Goal: Transaction & Acquisition: Purchase product/service

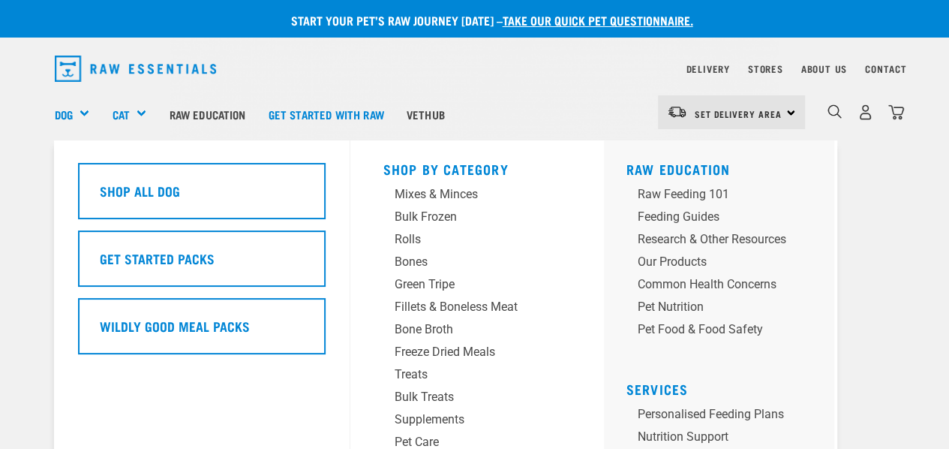
click at [80, 111] on div "Dog" at bounding box center [78, 114] width 47 height 60
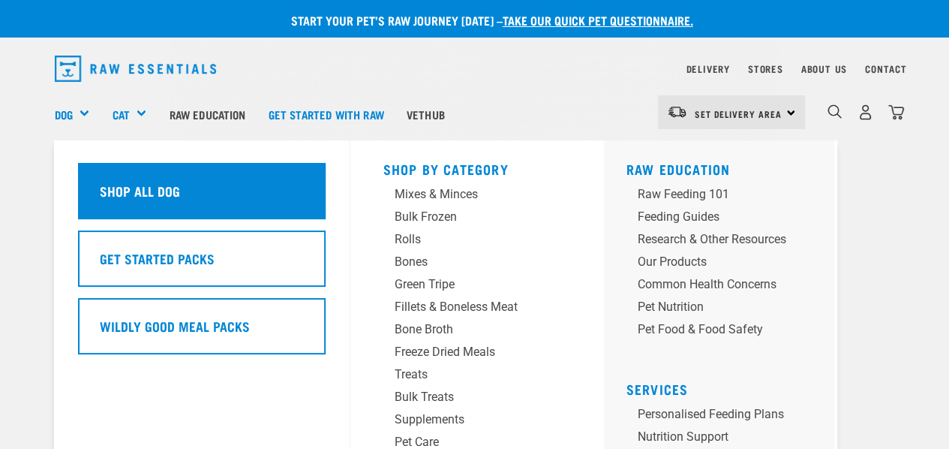
click at [143, 187] on h5 "Shop All Dog" at bounding box center [140, 191] width 80 height 20
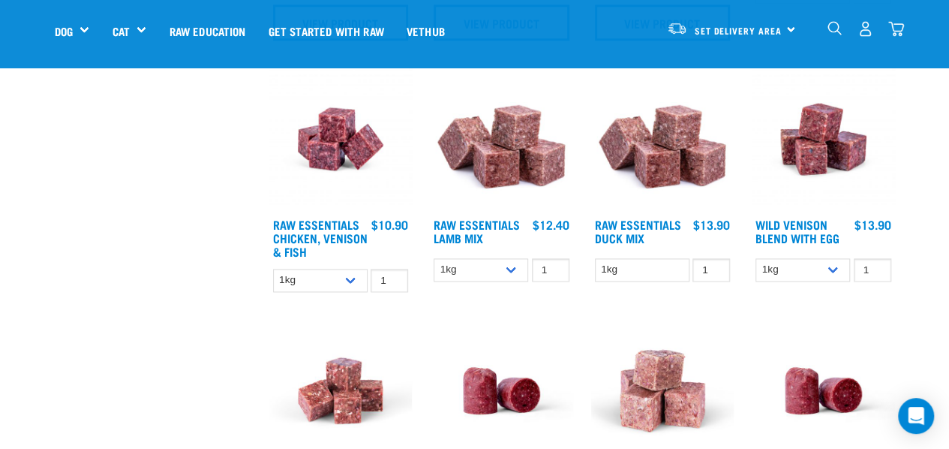
scroll to position [975, 0]
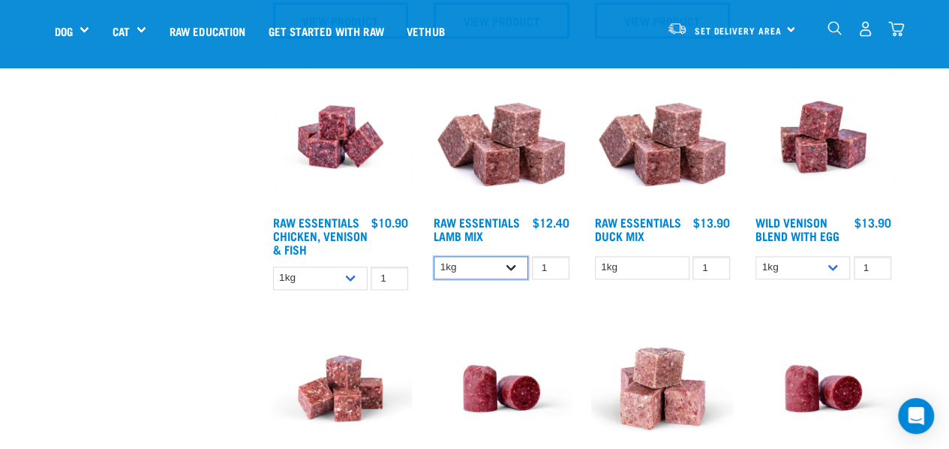
click at [515, 265] on select "1kg 3kg Bulk (10kg)" at bounding box center [481, 267] width 95 height 23
select select "24"
click at [434, 256] on select "1kg 3kg Bulk (10kg)" at bounding box center [481, 267] width 95 height 23
click at [501, 170] on img at bounding box center [501, 136] width 143 height 143
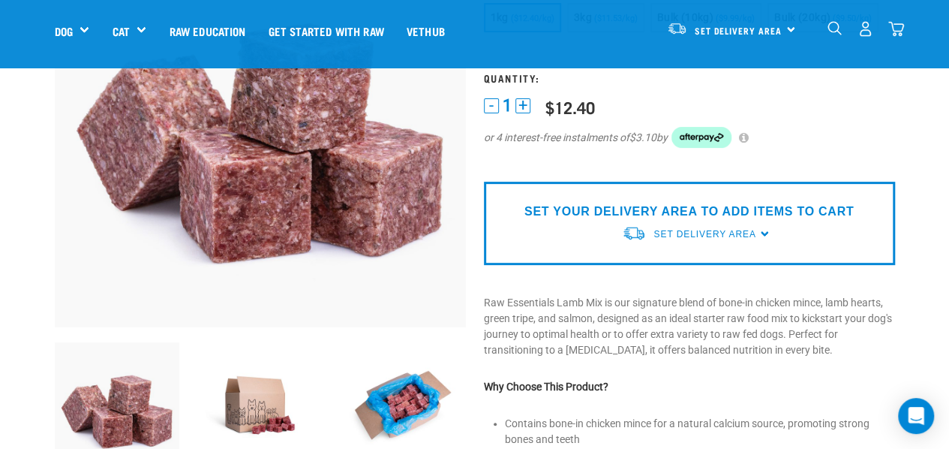
scroll to position [225, 0]
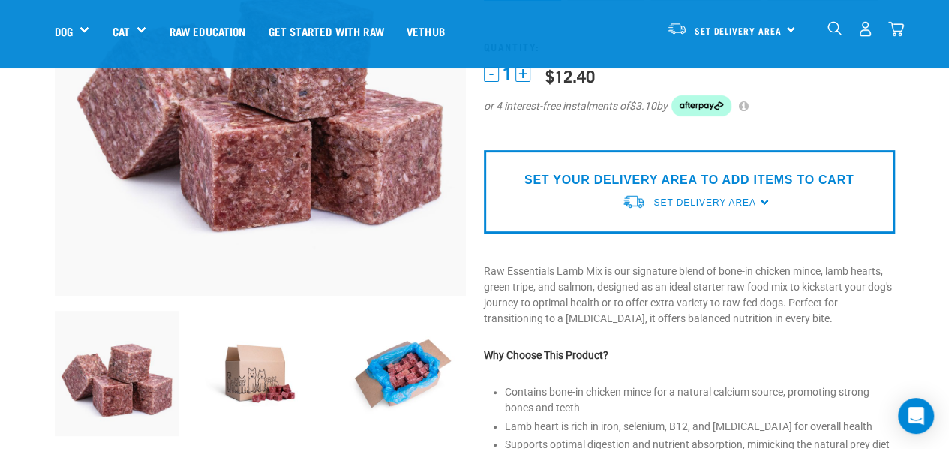
click at [758, 203] on div "SET YOUR DELIVERY AREA TO ADD ITEMS TO CART Set Delivery Area North Island Sout…" at bounding box center [689, 191] width 411 height 83
click at [710, 200] on span "Set Delivery Area" at bounding box center [704, 202] width 102 height 11
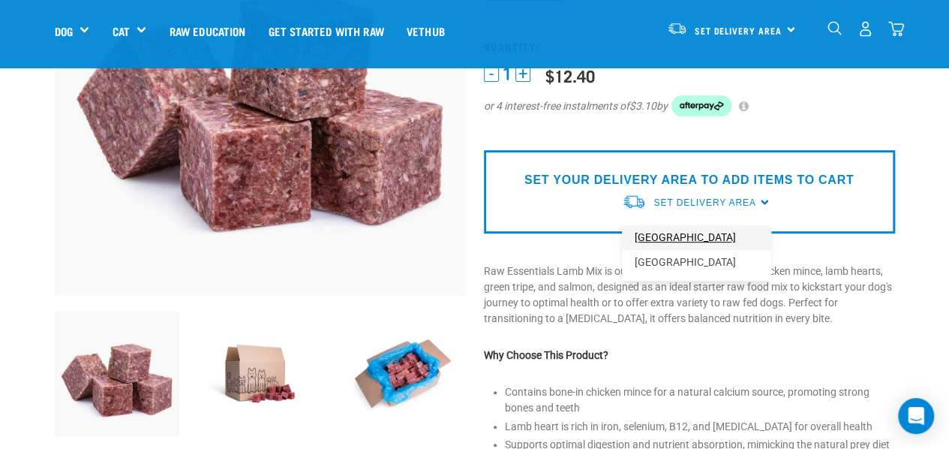
click at [683, 239] on link "[GEOGRAPHIC_DATA]" at bounding box center [696, 237] width 149 height 25
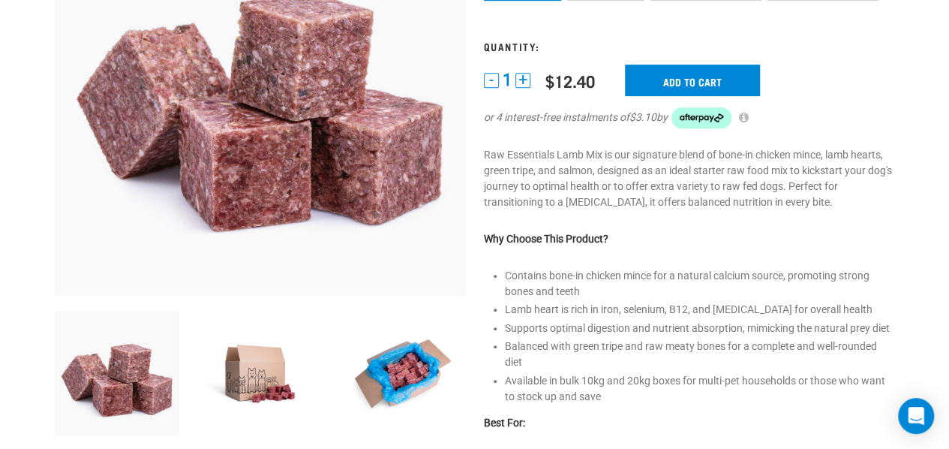
scroll to position [332, 0]
click at [687, 75] on input "Add to cart" at bounding box center [692, 81] width 135 height 32
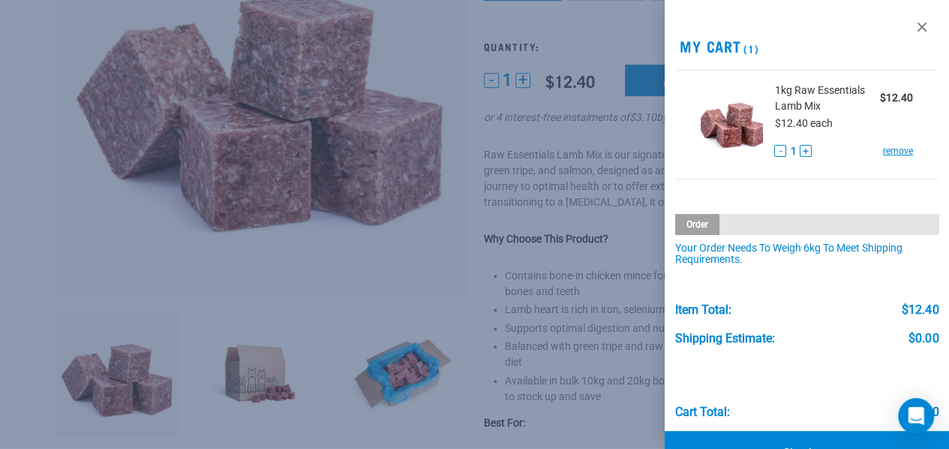
click at [443, 88] on div at bounding box center [474, 224] width 949 height 449
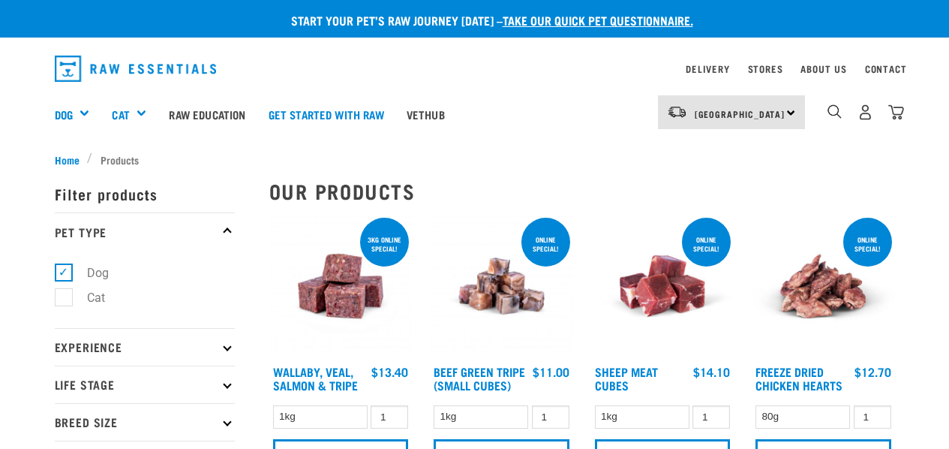
select select "24"
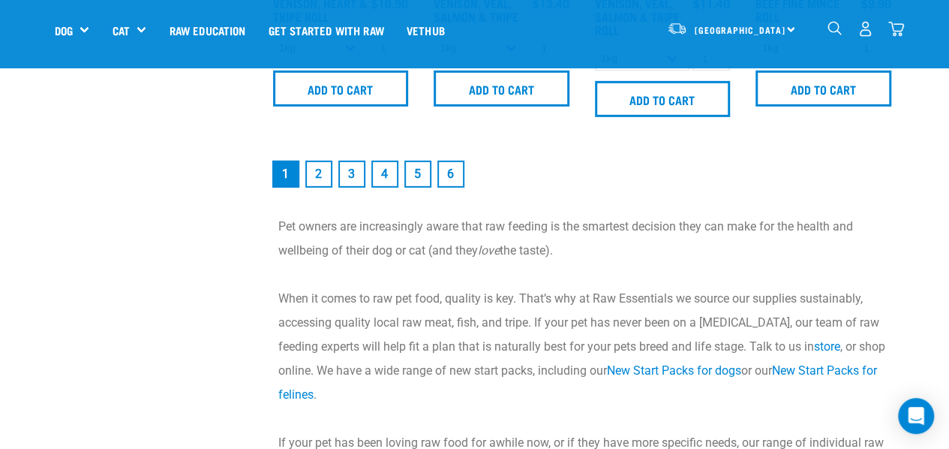
scroll to position [2282, 0]
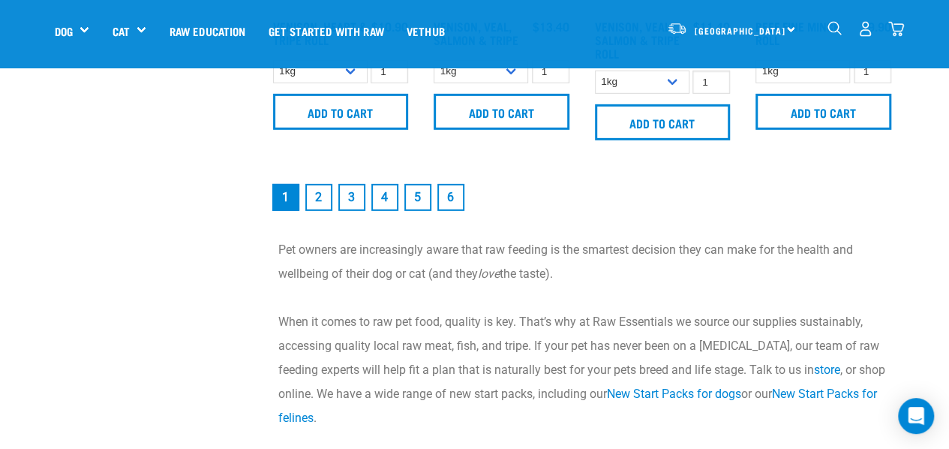
click at [323, 188] on link "2" at bounding box center [318, 197] width 27 height 27
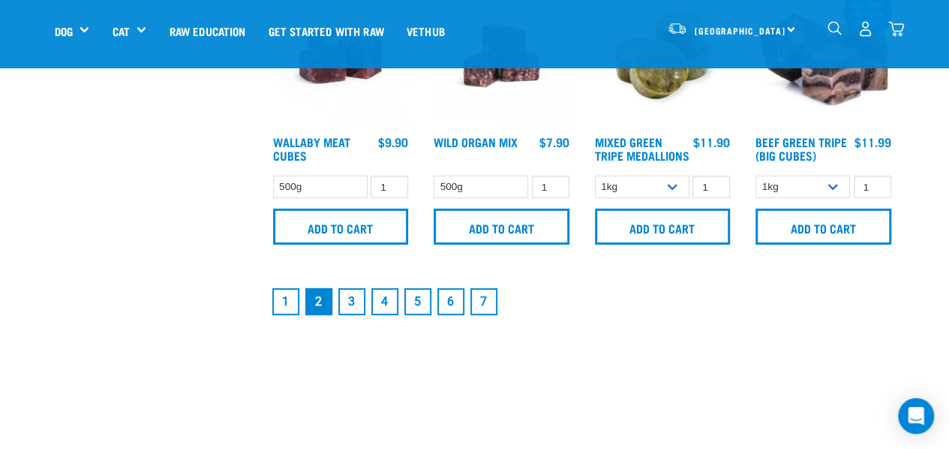
scroll to position [2175, 0]
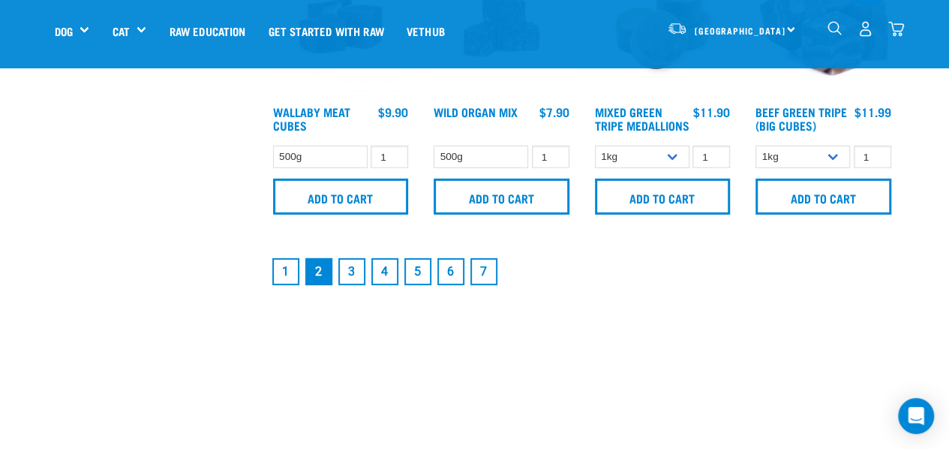
click at [350, 275] on link "3" at bounding box center [351, 271] width 27 height 27
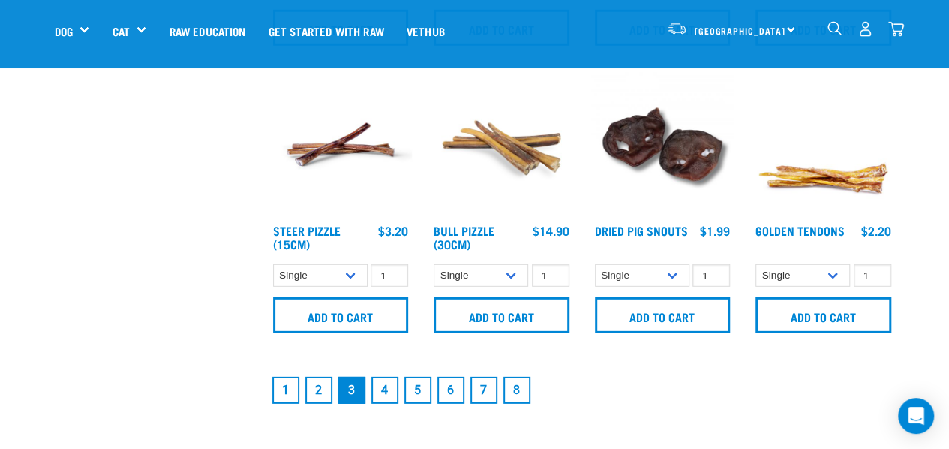
scroll to position [2175, 0]
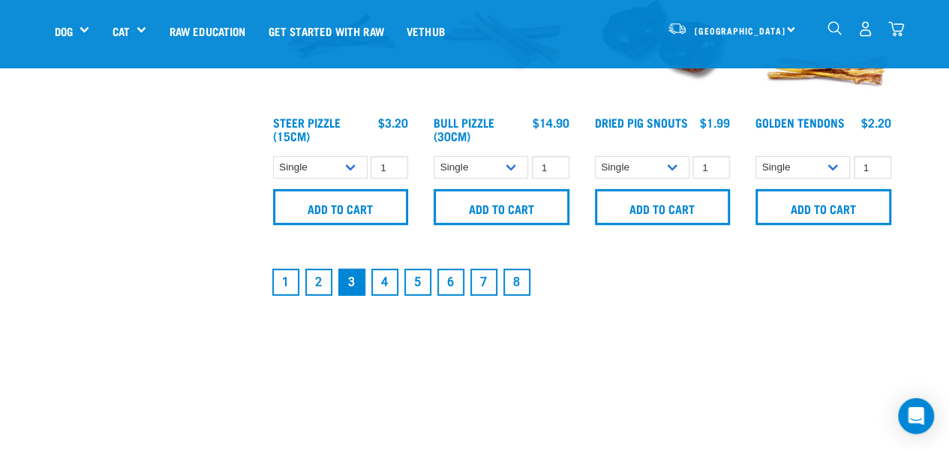
click at [382, 281] on link "4" at bounding box center [384, 282] width 27 height 27
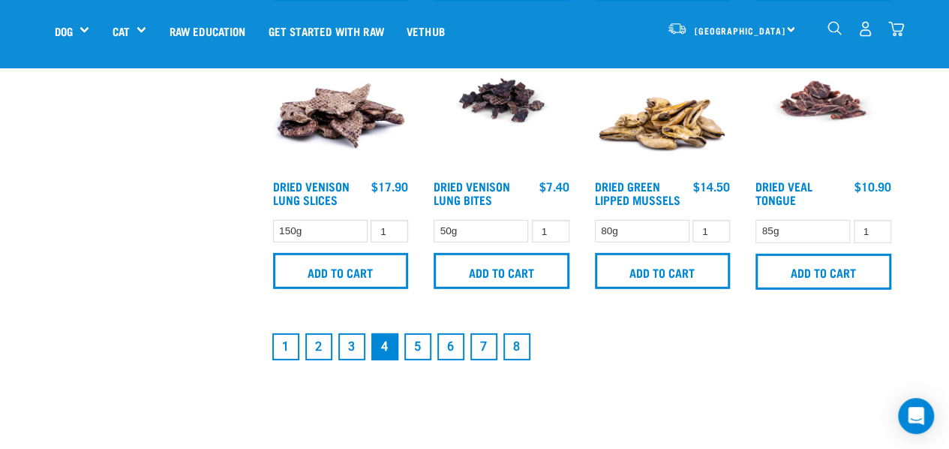
scroll to position [2250, 0]
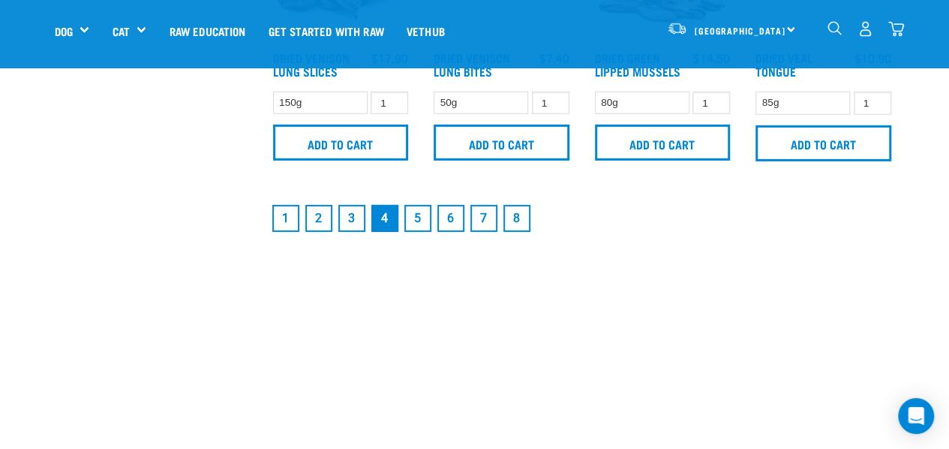
click at [320, 211] on link "2" at bounding box center [318, 218] width 27 height 27
click at [315, 216] on link "2" at bounding box center [318, 218] width 27 height 27
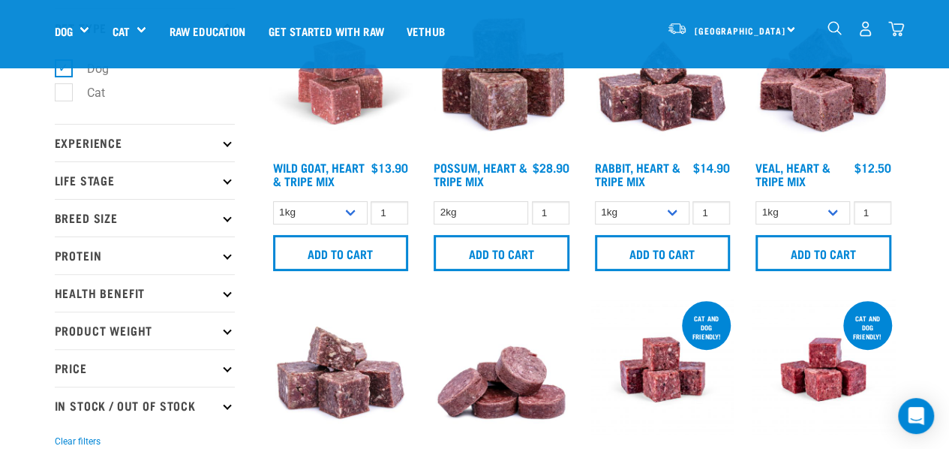
scroll to position [75, 0]
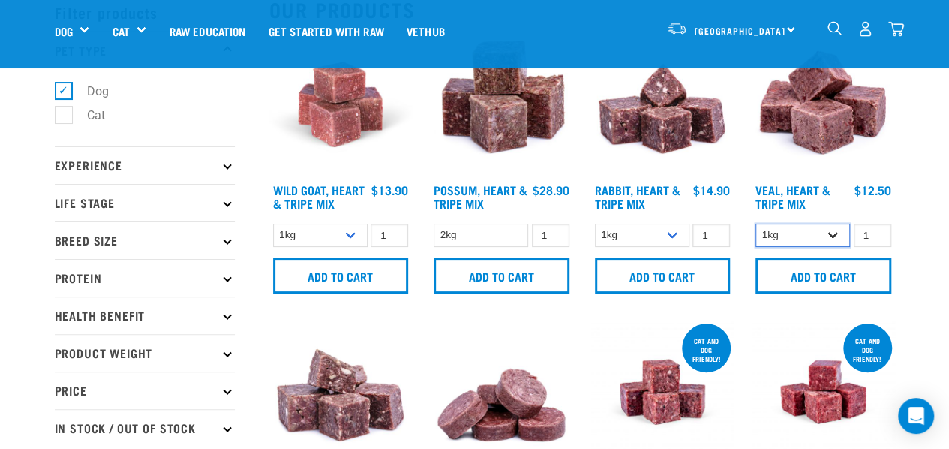
click at [833, 232] on select "1kg 3kg" at bounding box center [802, 235] width 95 height 23
click at [729, 154] on img at bounding box center [662, 104] width 143 height 143
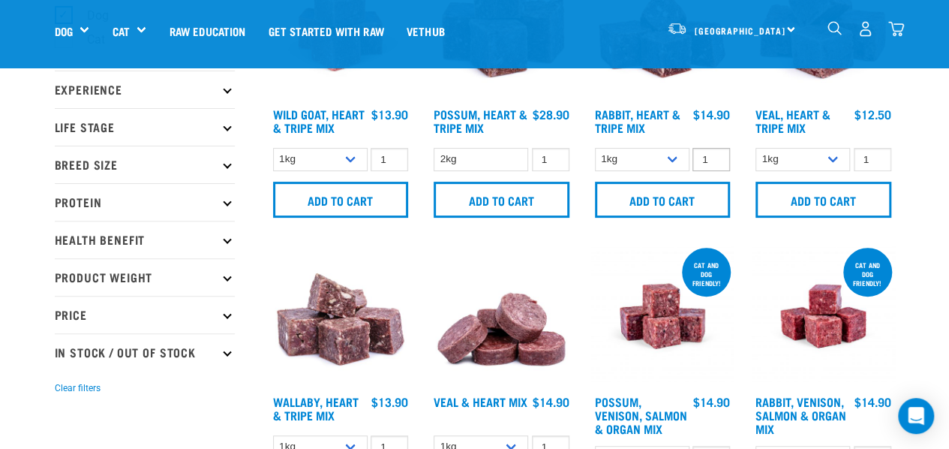
scroll to position [225, 0]
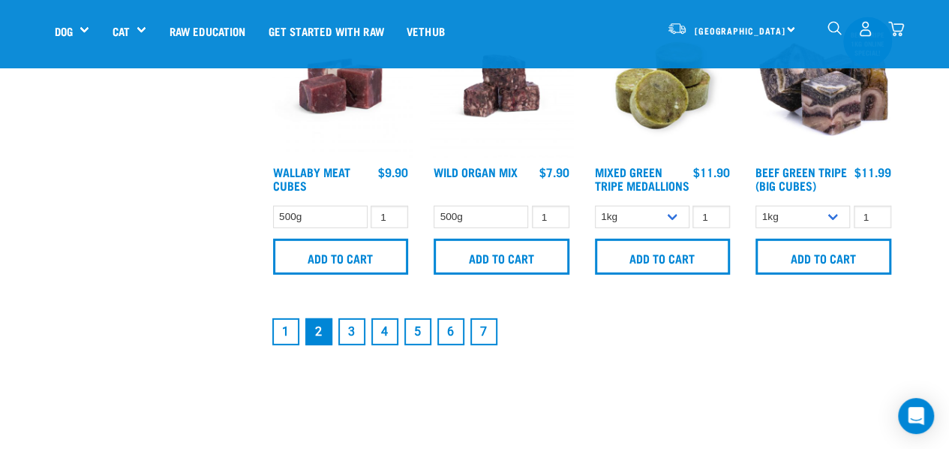
scroll to position [2117, 0]
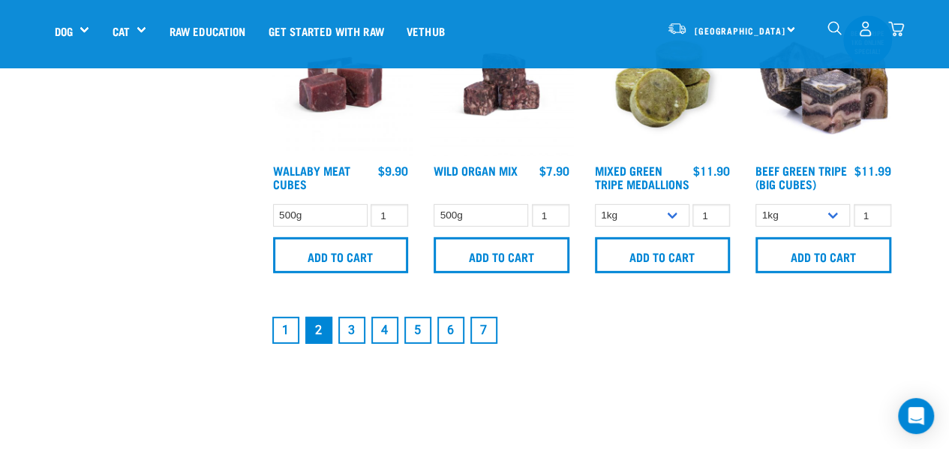
click at [286, 337] on link "1" at bounding box center [285, 330] width 27 height 27
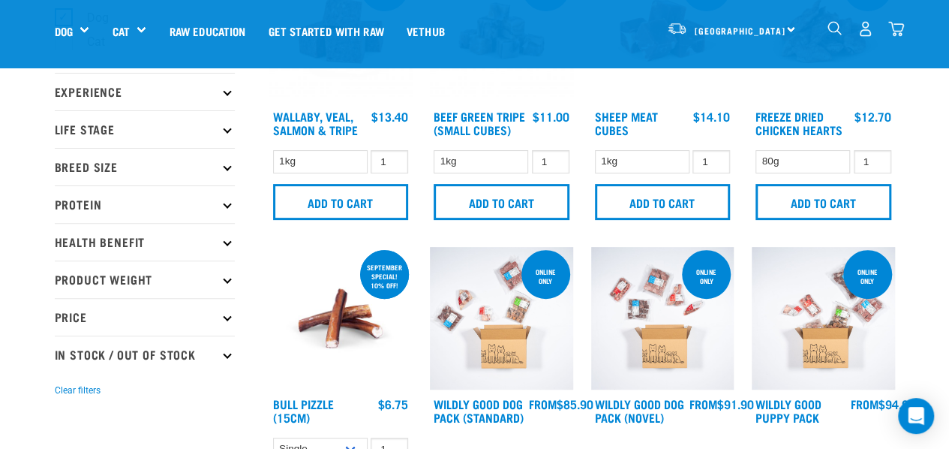
scroll to position [150, 0]
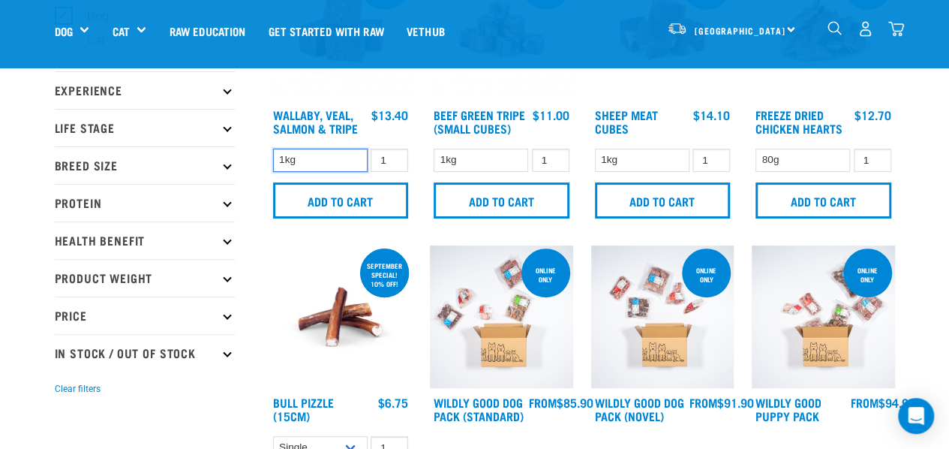
click at [324, 158] on select "1kg" at bounding box center [320, 160] width 95 height 23
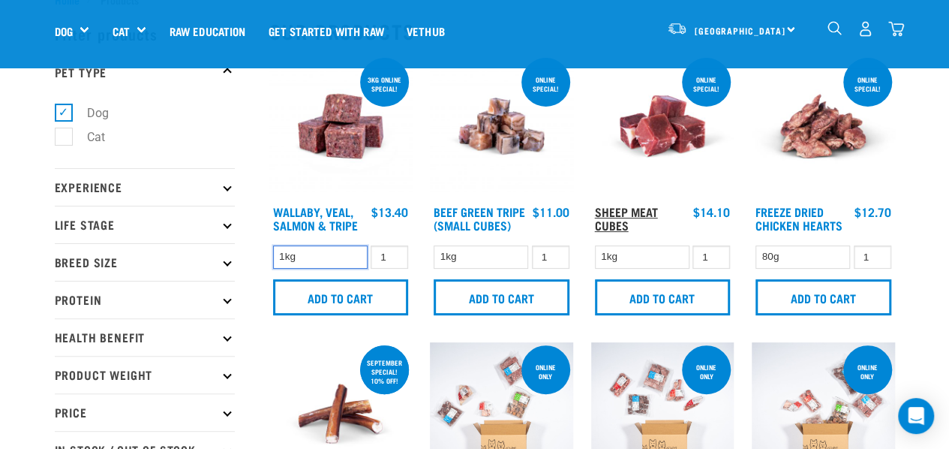
scroll to position [75, 0]
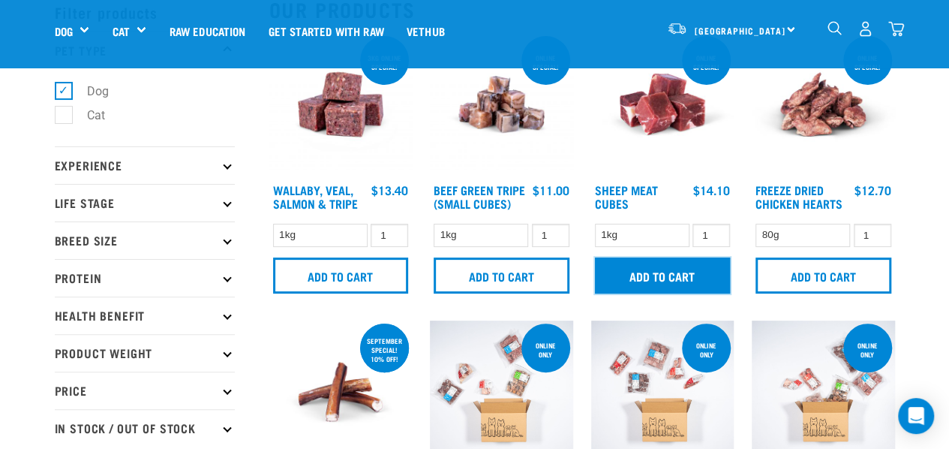
click at [668, 271] on input "Add to cart" at bounding box center [663, 275] width 136 height 36
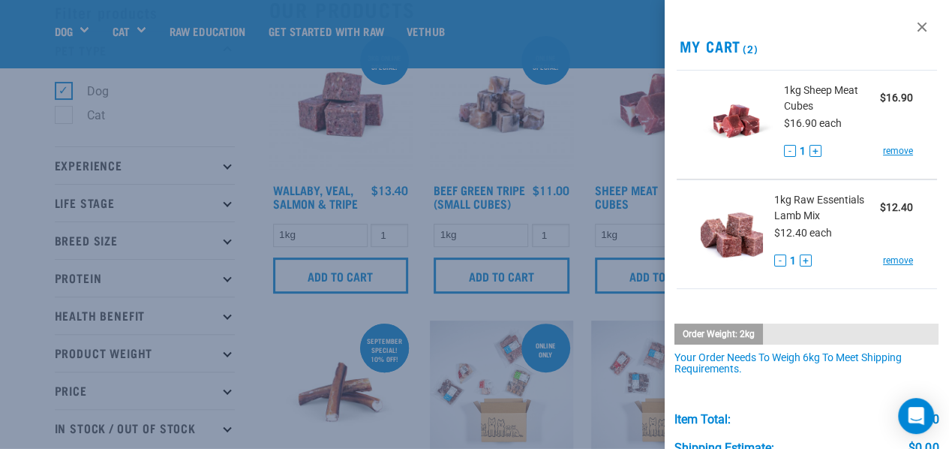
click at [564, 121] on div at bounding box center [474, 224] width 949 height 449
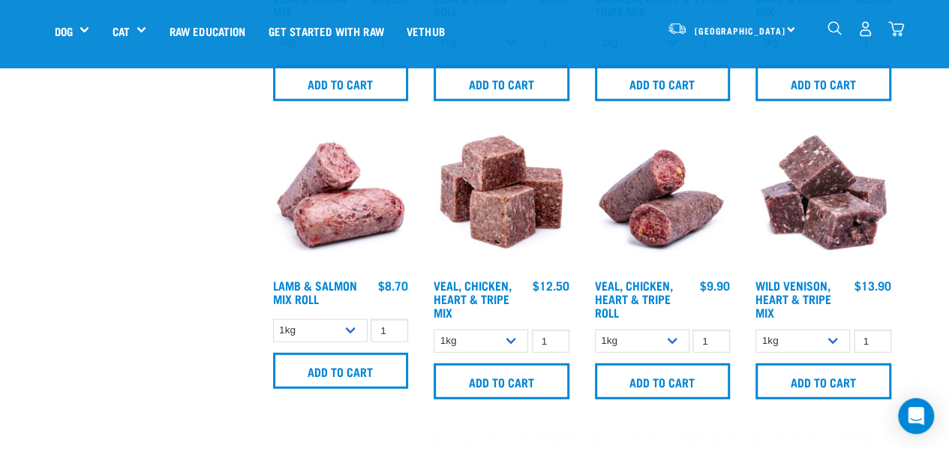
scroll to position [1800, 0]
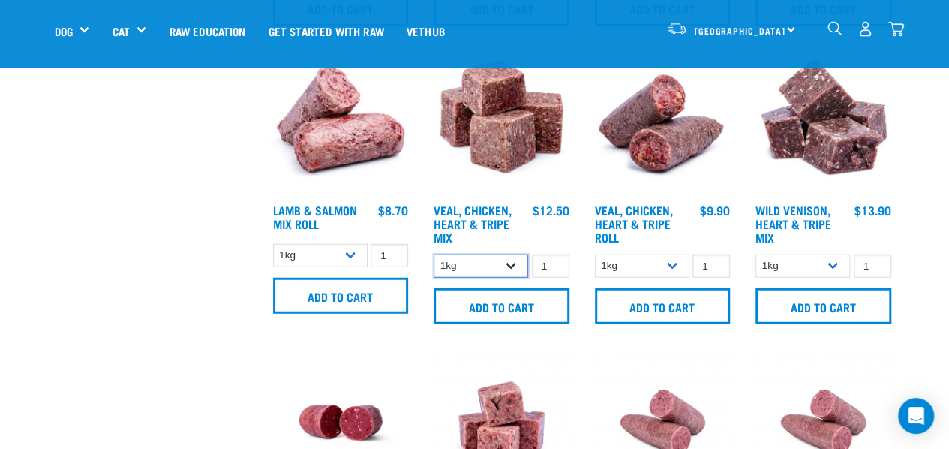
click at [510, 263] on select "1kg 3kg" at bounding box center [481, 265] width 95 height 23
select select "752"
click at [434, 254] on select "1kg 3kg" at bounding box center [481, 265] width 95 height 23
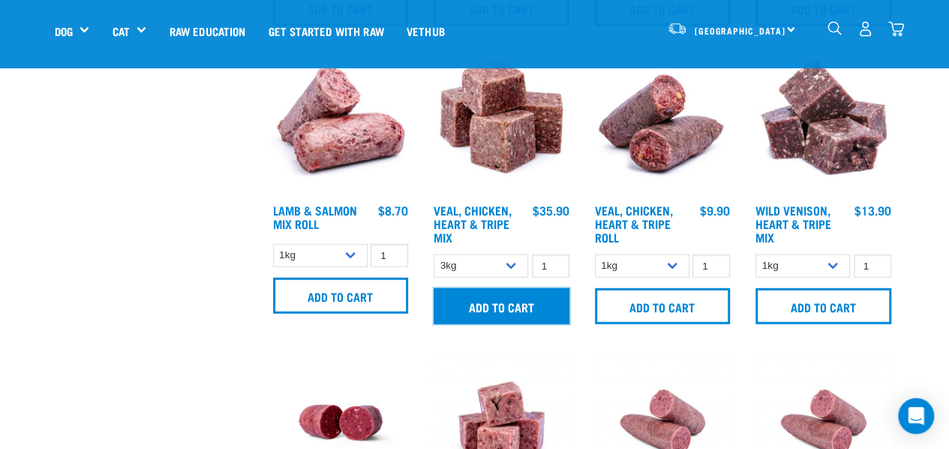
click at [464, 297] on input "Add to cart" at bounding box center [502, 306] width 136 height 36
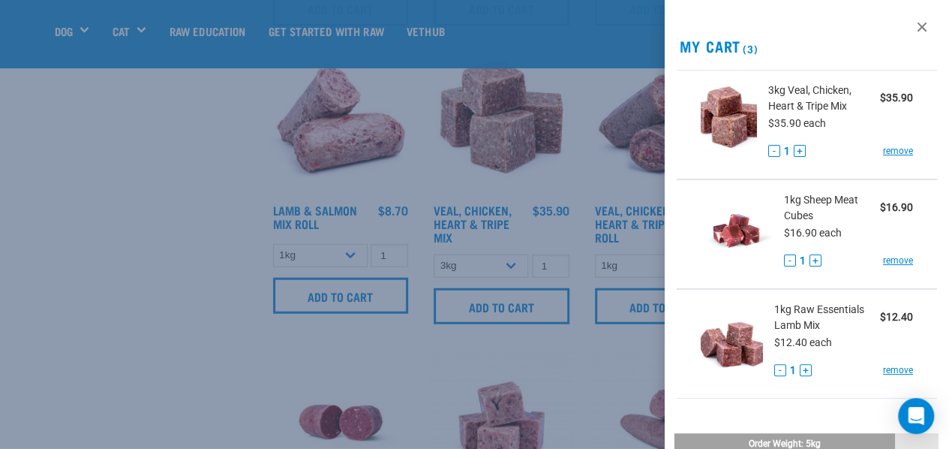
click at [203, 152] on div at bounding box center [474, 224] width 949 height 449
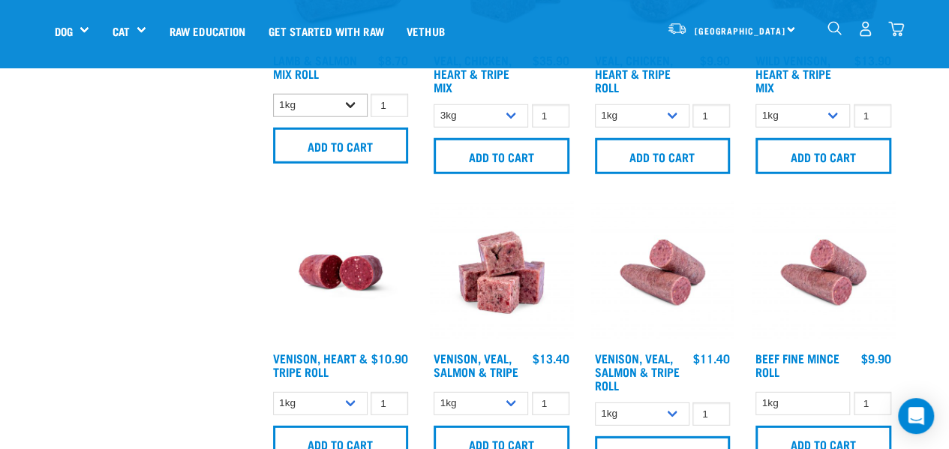
scroll to position [2175, 0]
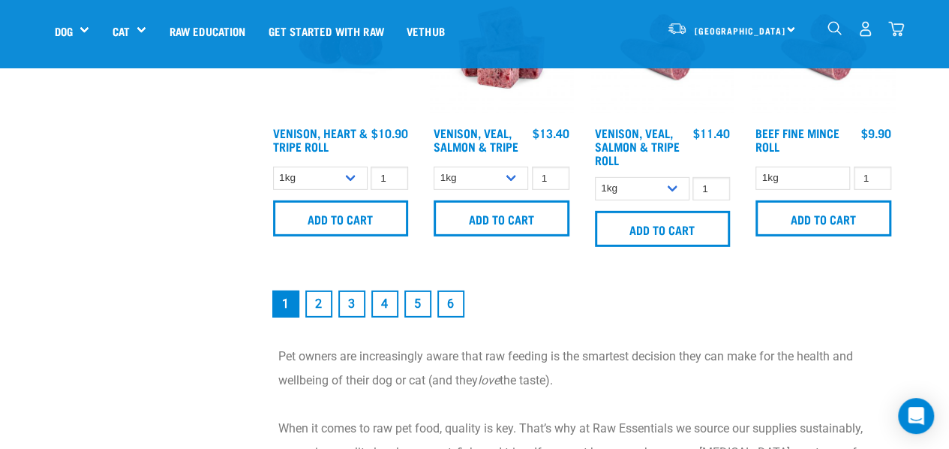
click at [320, 304] on link "2" at bounding box center [318, 303] width 27 height 27
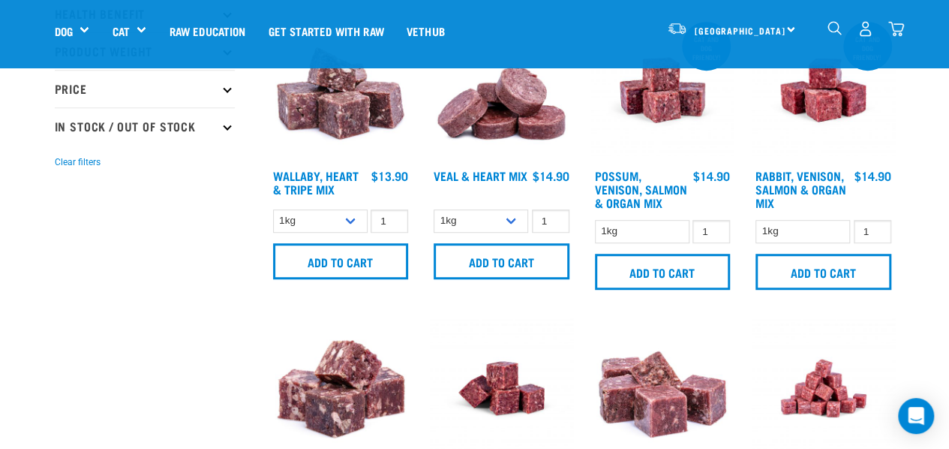
scroll to position [375, 0]
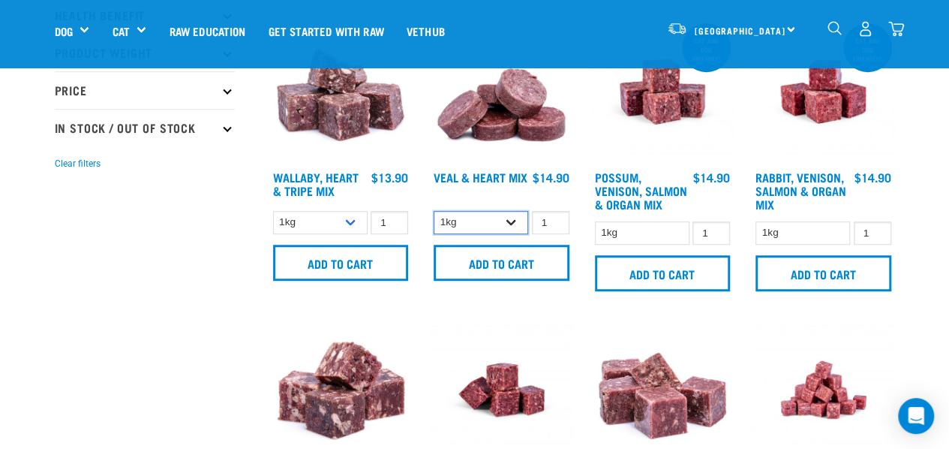
click at [507, 223] on select "1kg 3kg" at bounding box center [481, 222] width 95 height 23
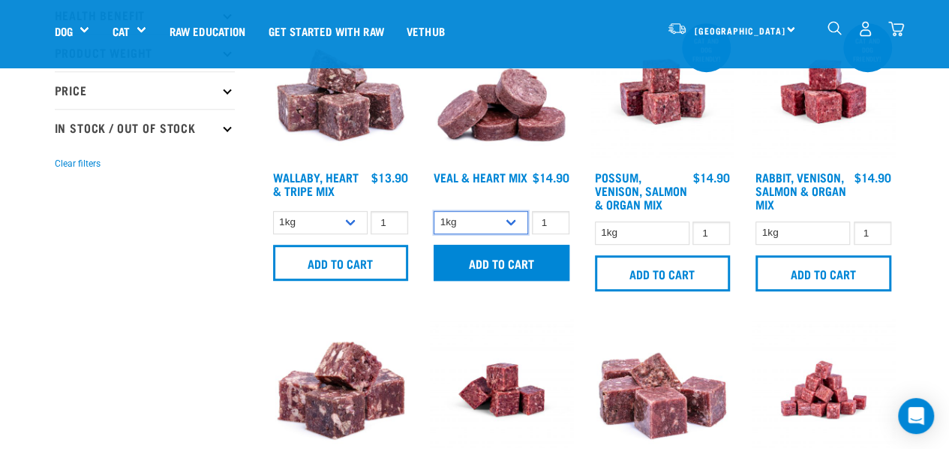
select select "743"
click at [434, 211] on select "1kg 3kg" at bounding box center [481, 222] width 95 height 23
click at [463, 262] on input "Add to cart" at bounding box center [502, 263] width 136 height 36
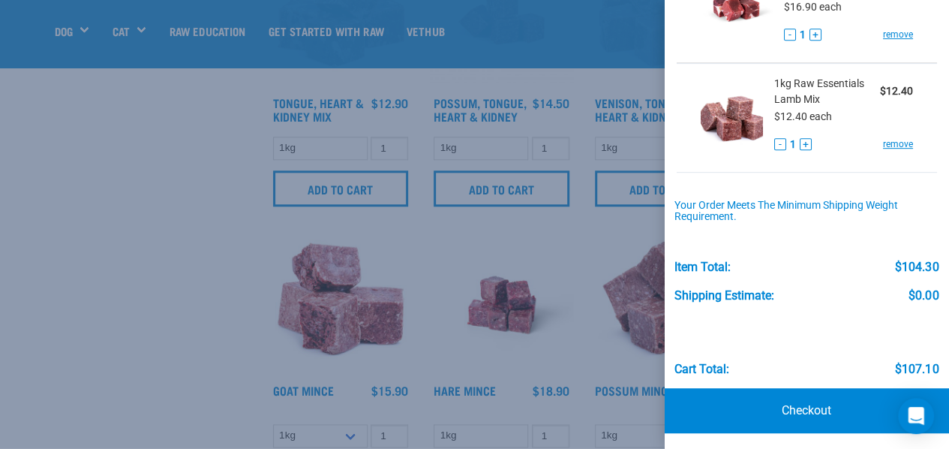
scroll to position [750, 0]
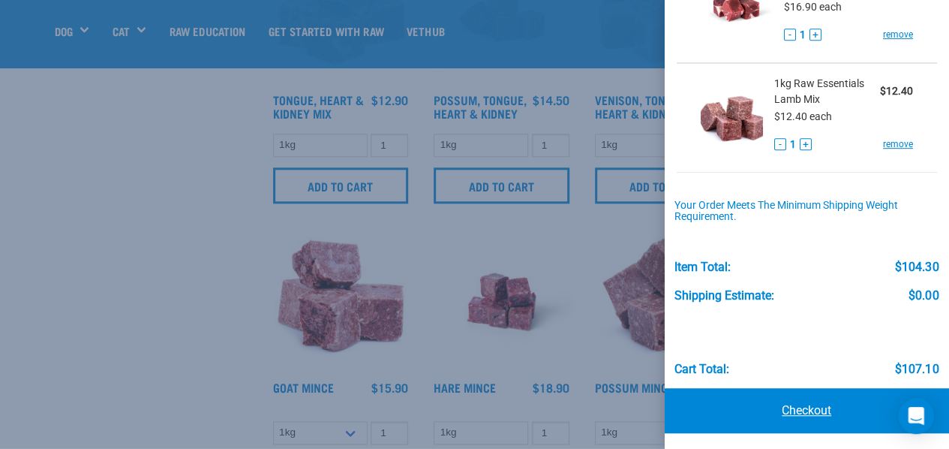
click at [821, 393] on link "Checkout" at bounding box center [807, 410] width 285 height 45
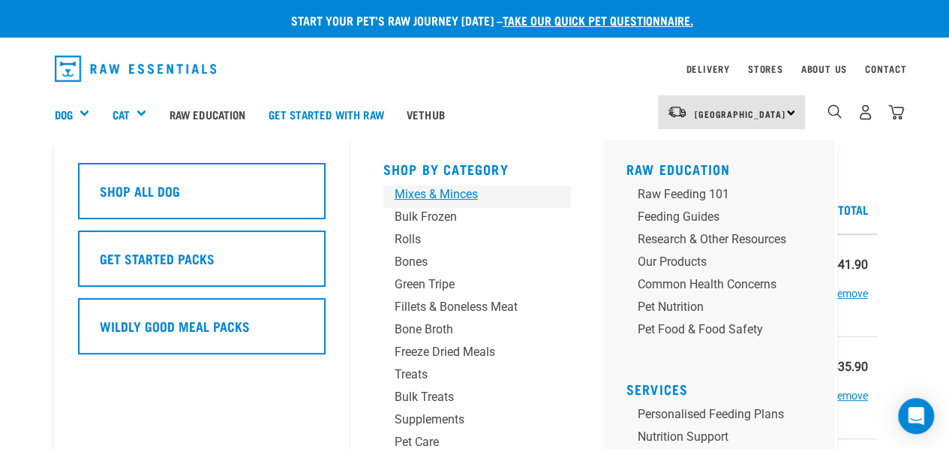
click at [408, 196] on div "Mixes & Minces" at bounding box center [465, 194] width 140 height 18
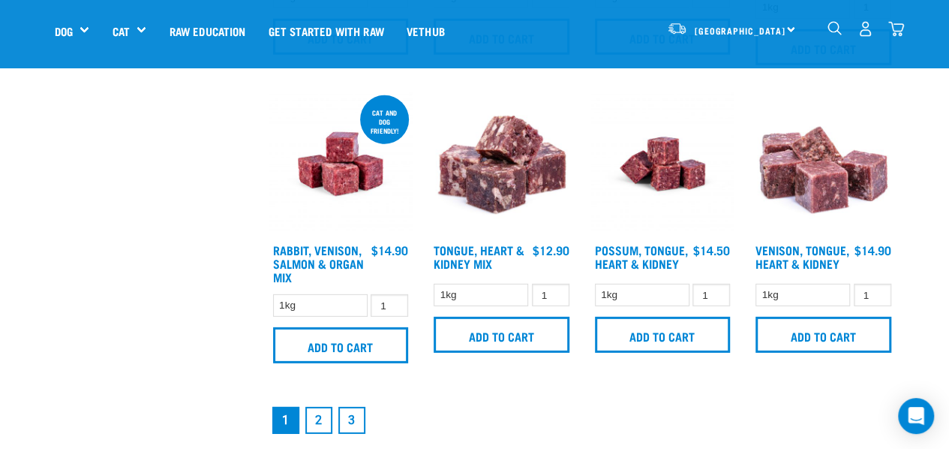
scroll to position [2100, 0]
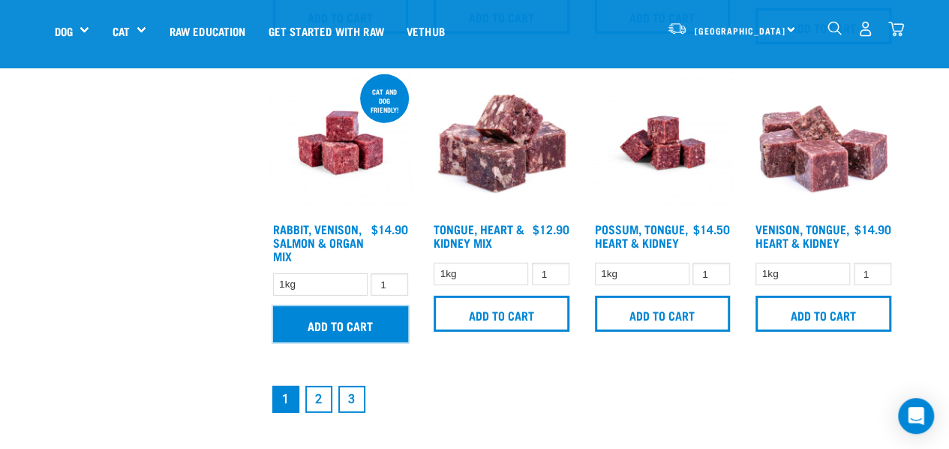
click at [361, 319] on input "Add to cart" at bounding box center [341, 324] width 136 height 36
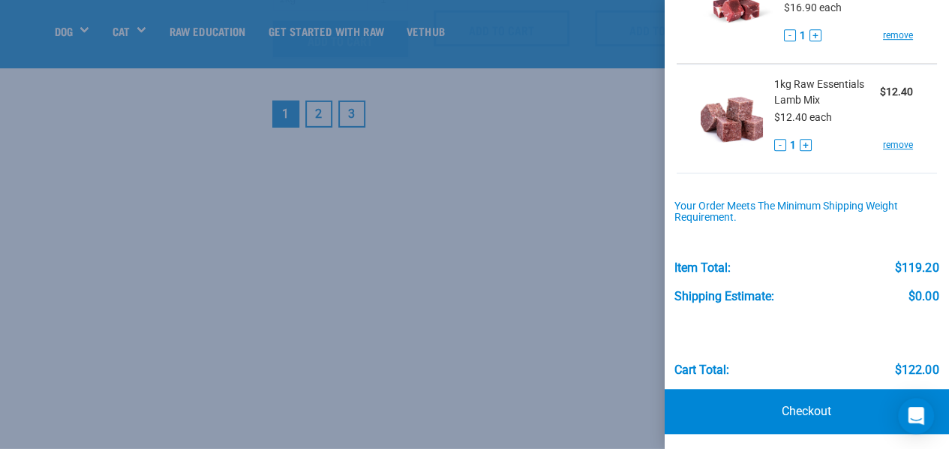
scroll to position [2400, 0]
click at [803, 397] on link "Checkout" at bounding box center [807, 411] width 285 height 45
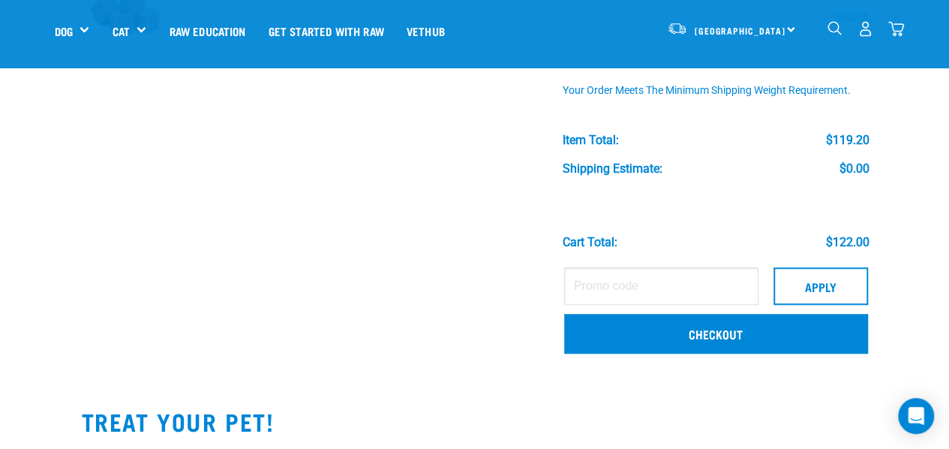
scroll to position [675, 0]
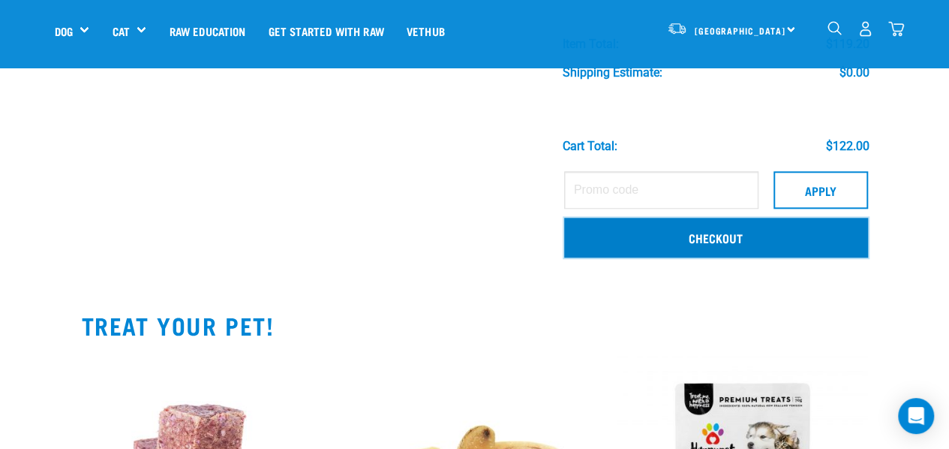
click at [723, 239] on link "Checkout" at bounding box center [716, 237] width 304 height 39
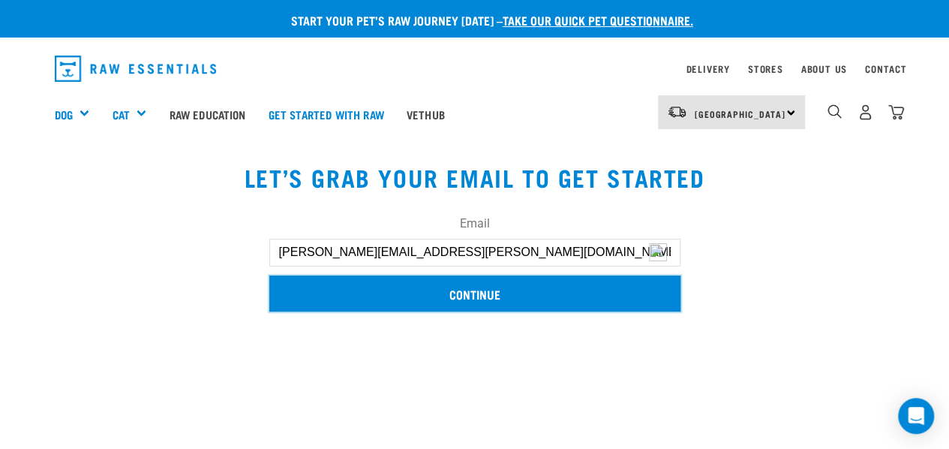
click at [510, 293] on input "Continue" at bounding box center [474, 293] width 411 height 36
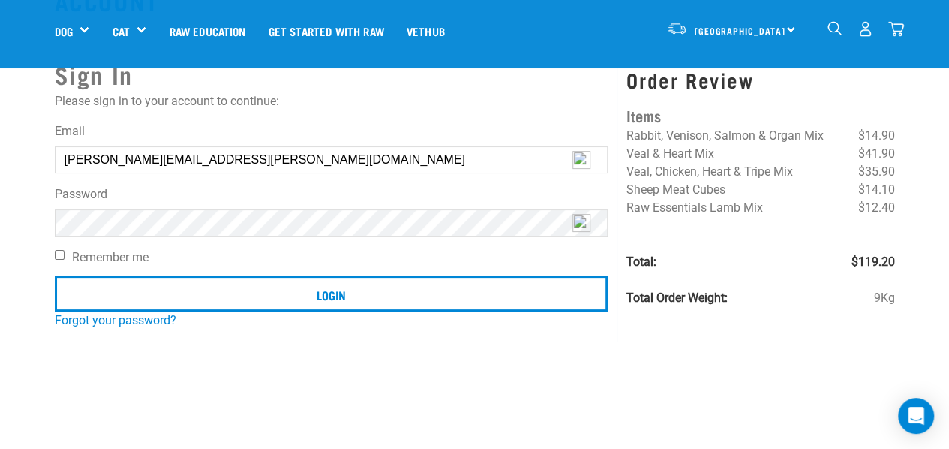
scroll to position [150, 0]
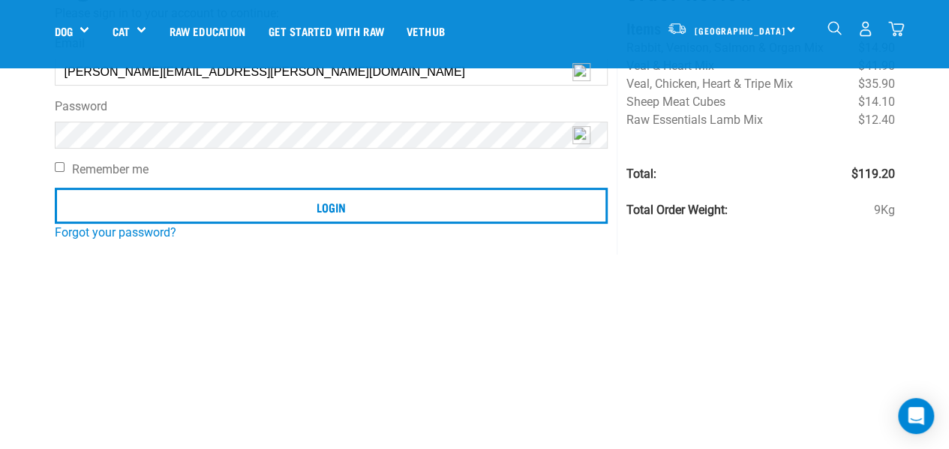
click at [62, 167] on input "Remember me" at bounding box center [60, 167] width 10 height 10
checkbox input "true"
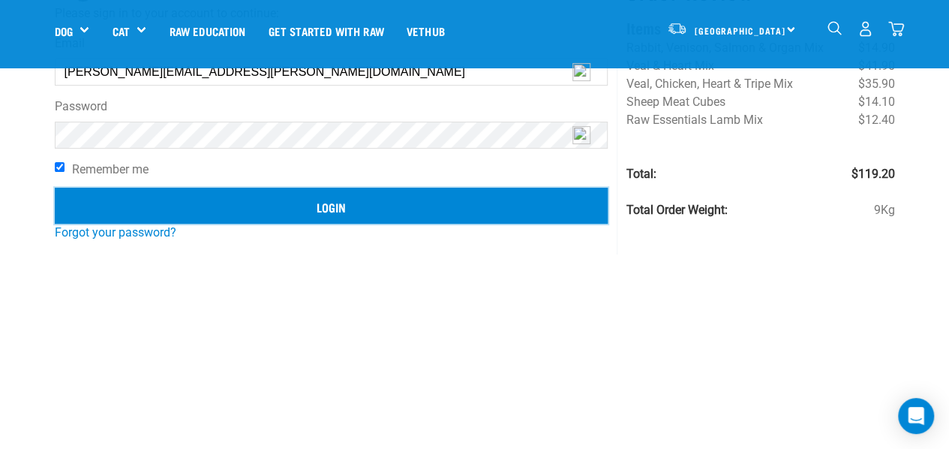
click at [326, 208] on input "Login" at bounding box center [332, 206] width 554 height 36
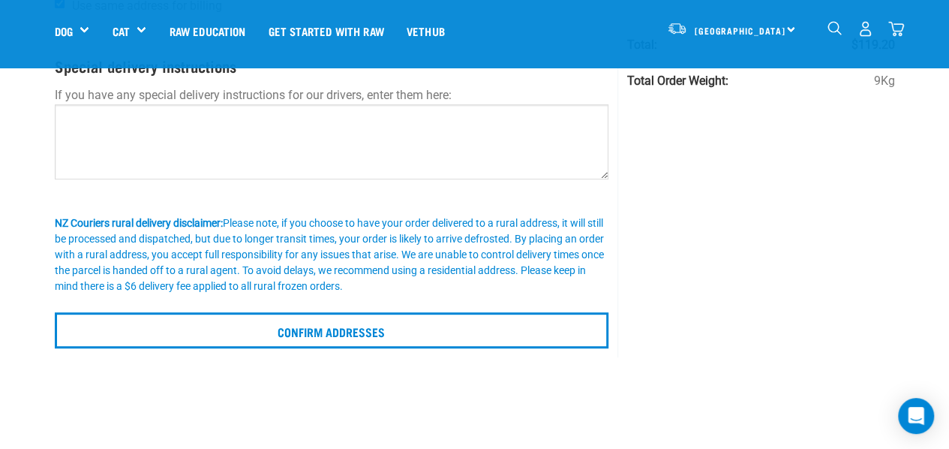
scroll to position [300, 0]
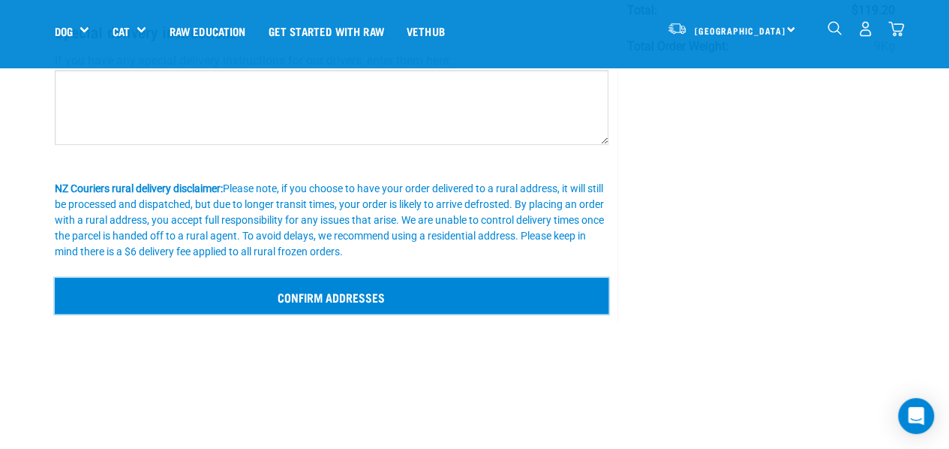
click at [320, 290] on input "Confirm addresses" at bounding box center [332, 296] width 554 height 36
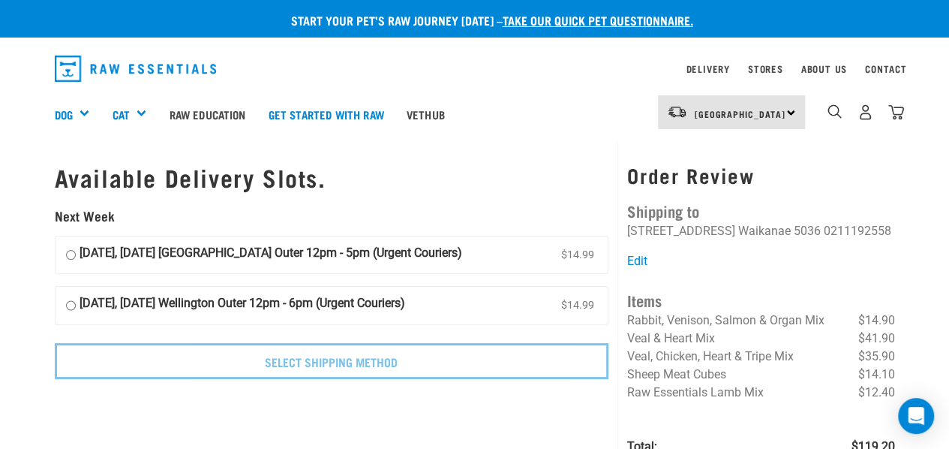
click at [69, 256] on input "[DATE], [DATE] [GEOGRAPHIC_DATA] Outer 12pm - 5pm (Urgent Couriers) $14.99" at bounding box center [71, 255] width 10 height 23
radio input "true"
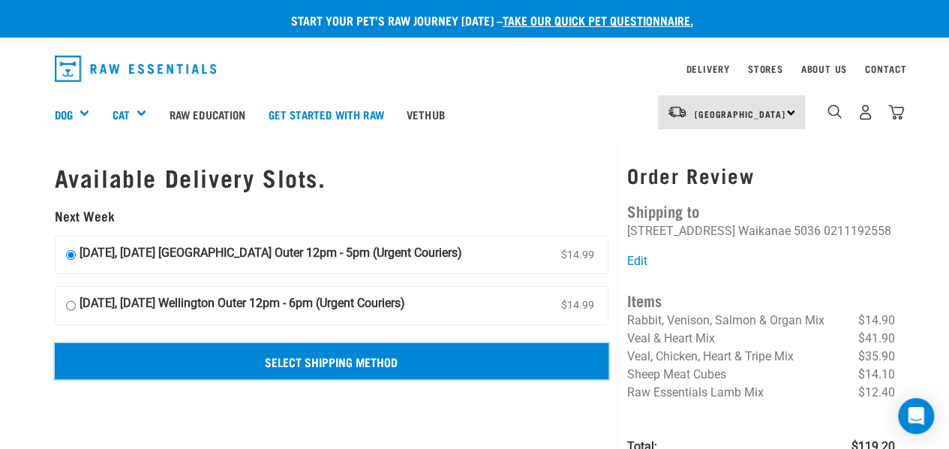
click at [306, 365] on input "Select Shipping Method" at bounding box center [332, 361] width 554 height 36
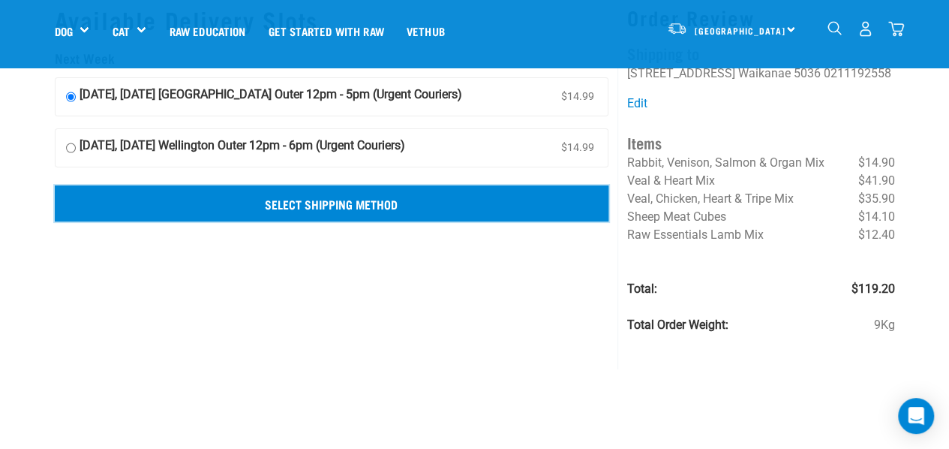
scroll to position [75, 0]
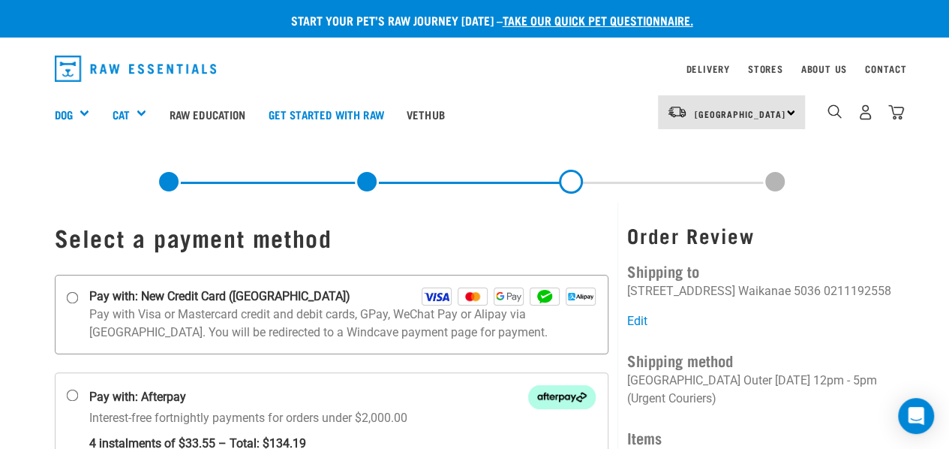
click at [74, 295] on input "Pay with: New Credit Card ([GEOGRAPHIC_DATA])" at bounding box center [72, 297] width 12 height 12
radio input "true"
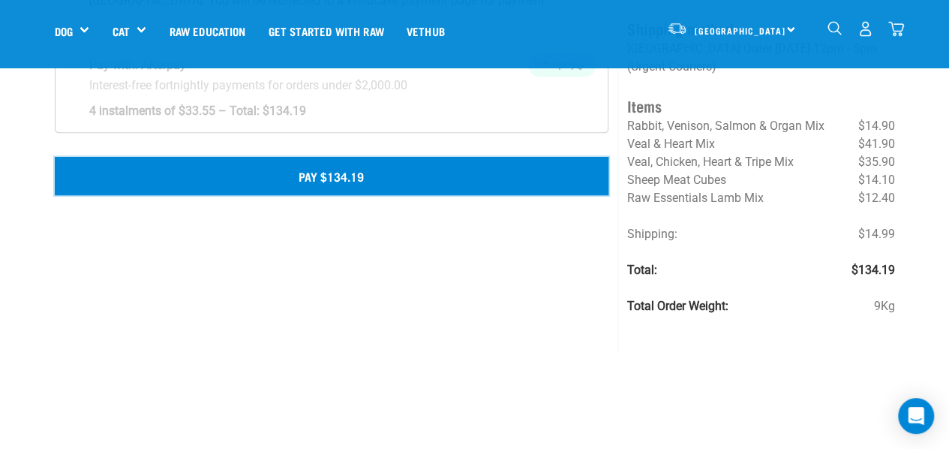
click at [332, 181] on button "Pay $134.19" at bounding box center [332, 176] width 554 height 38
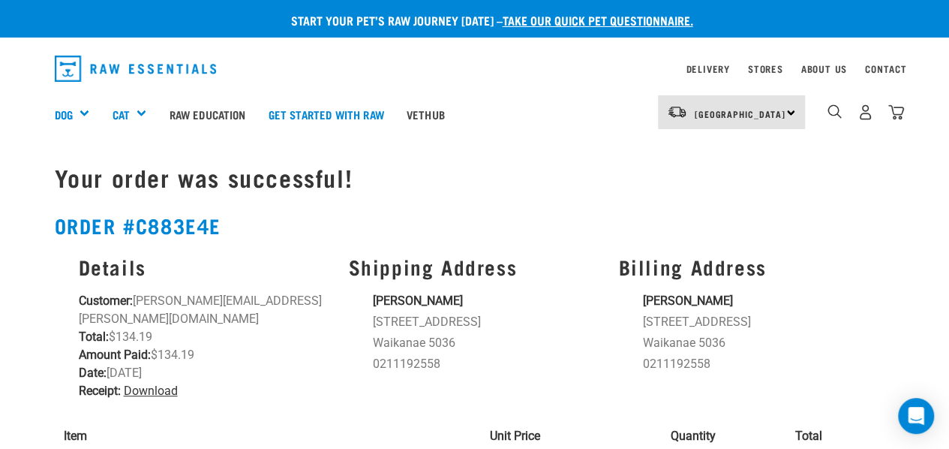
click at [150, 383] on link "Download" at bounding box center [151, 390] width 54 height 14
click at [152, 383] on link "Download" at bounding box center [151, 390] width 54 height 14
